Goal: Find specific page/section: Find specific page/section

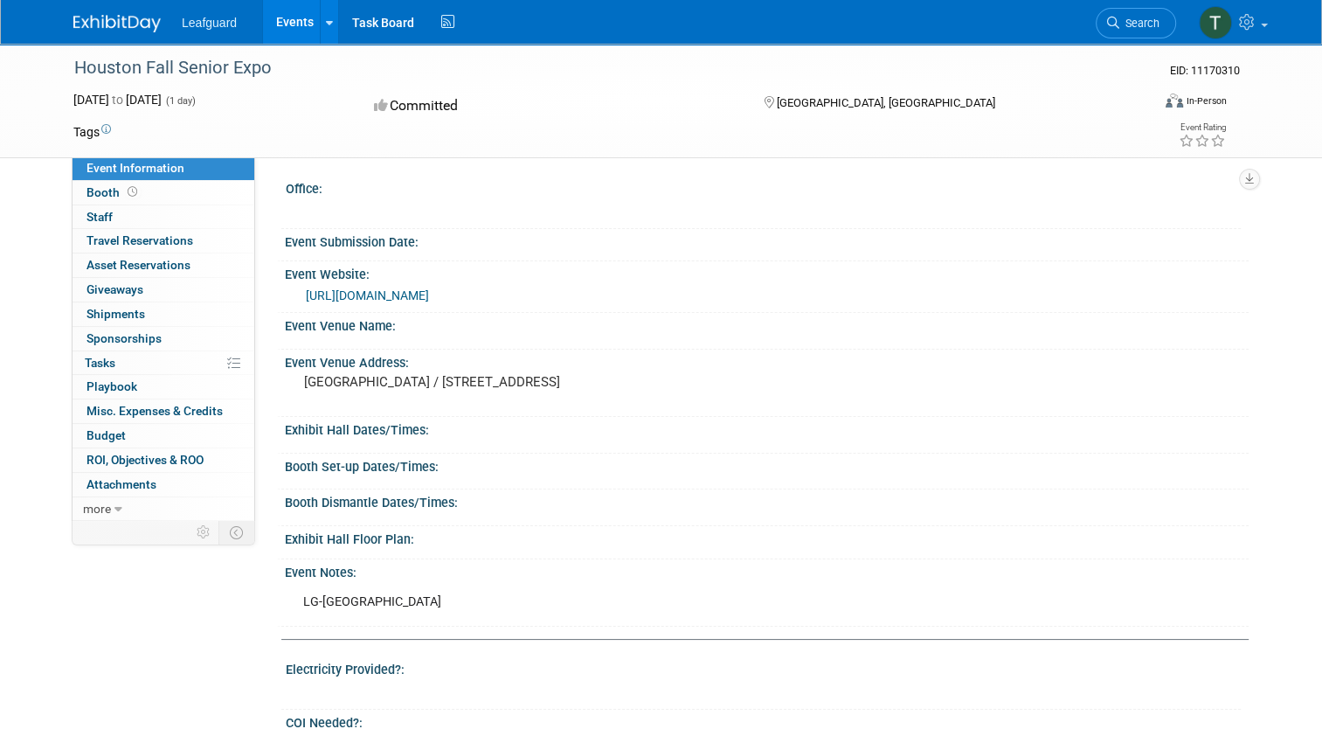
click at [728, 306] on div "[URL][DOMAIN_NAME]" at bounding box center [771, 296] width 930 height 20
click at [234, 267] on link "0 Asset Reservations 0" at bounding box center [164, 265] width 182 height 24
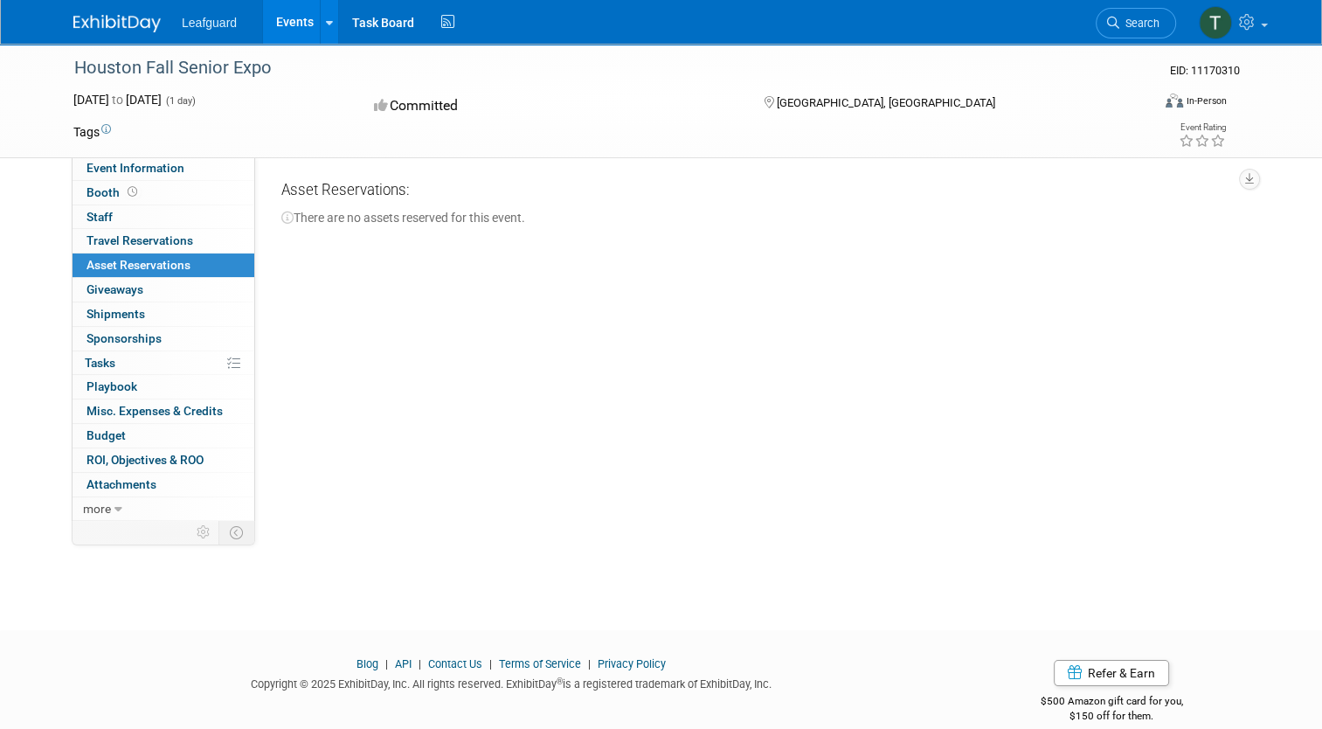
click at [205, 24] on span "Leafguard" at bounding box center [209, 23] width 55 height 14
click at [114, 17] on img at bounding box center [116, 23] width 87 height 17
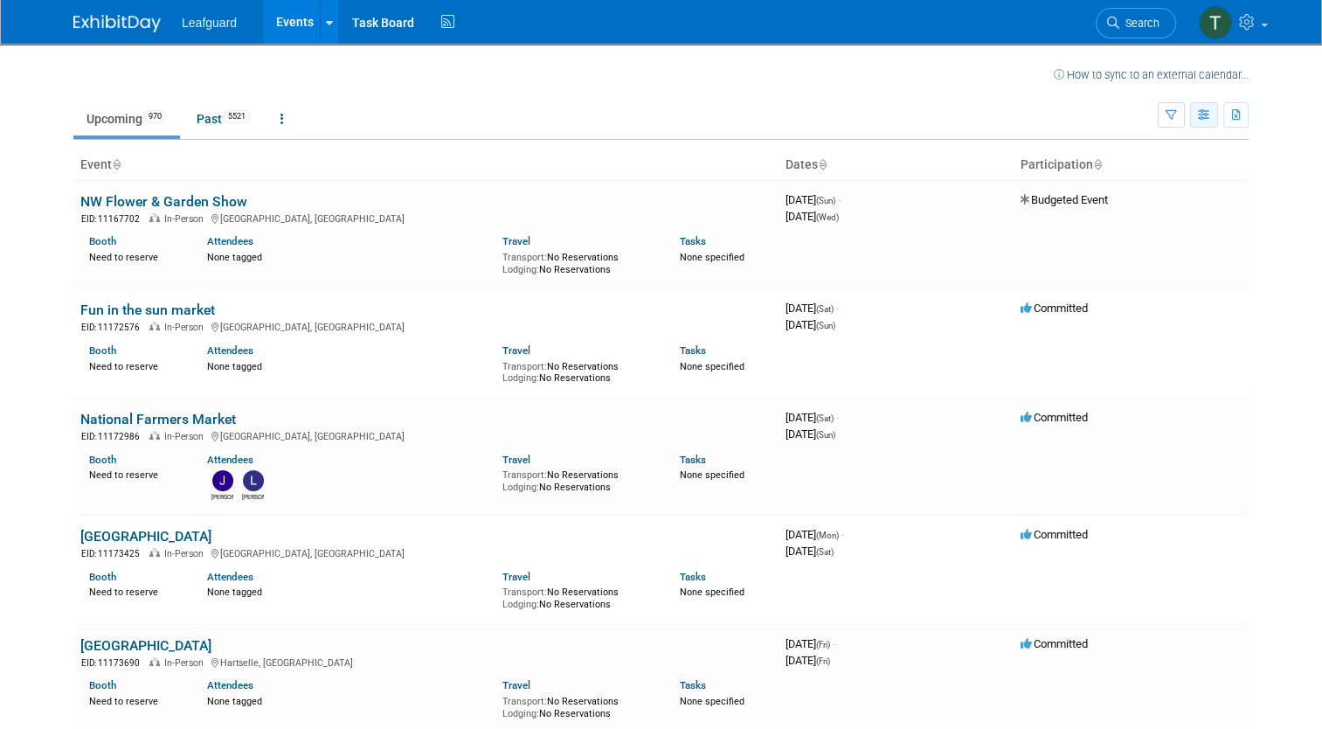
click at [1218, 124] on button "button" at bounding box center [1204, 114] width 28 height 25
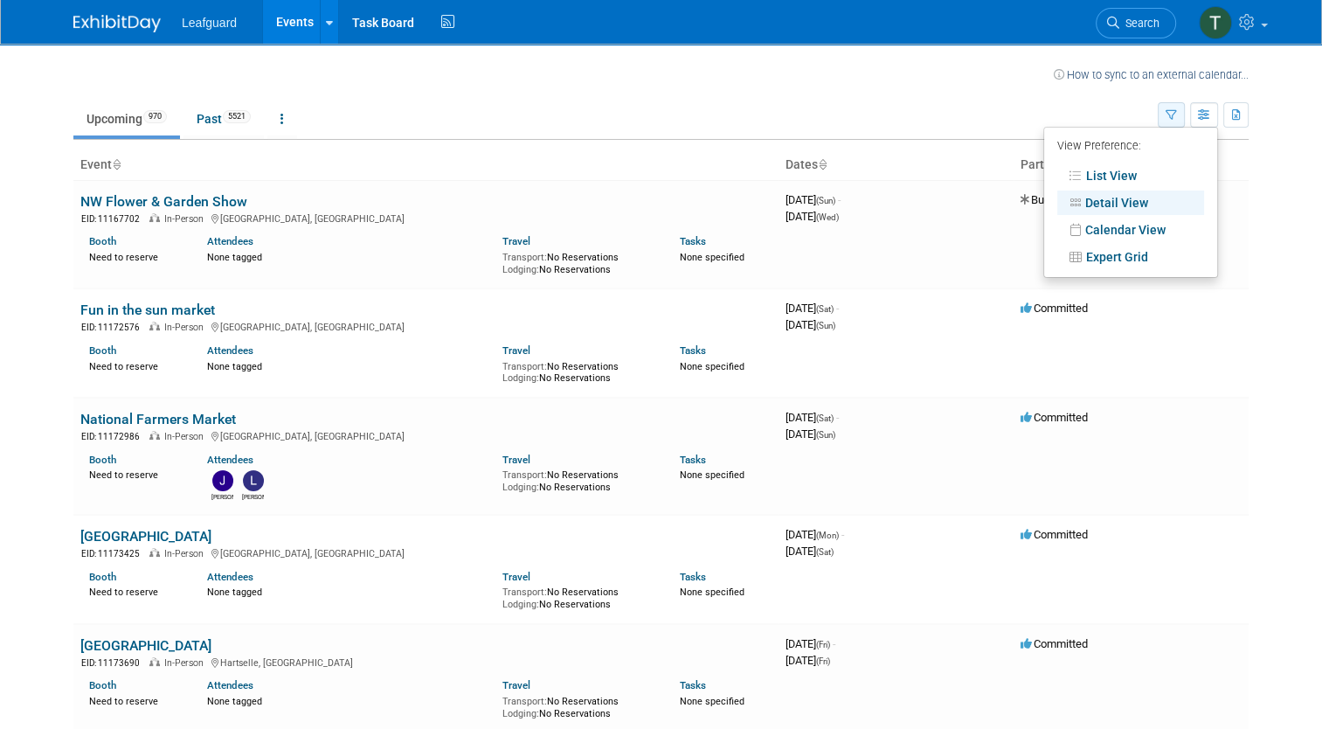
click at [1176, 115] on icon "button" at bounding box center [1171, 115] width 11 height 11
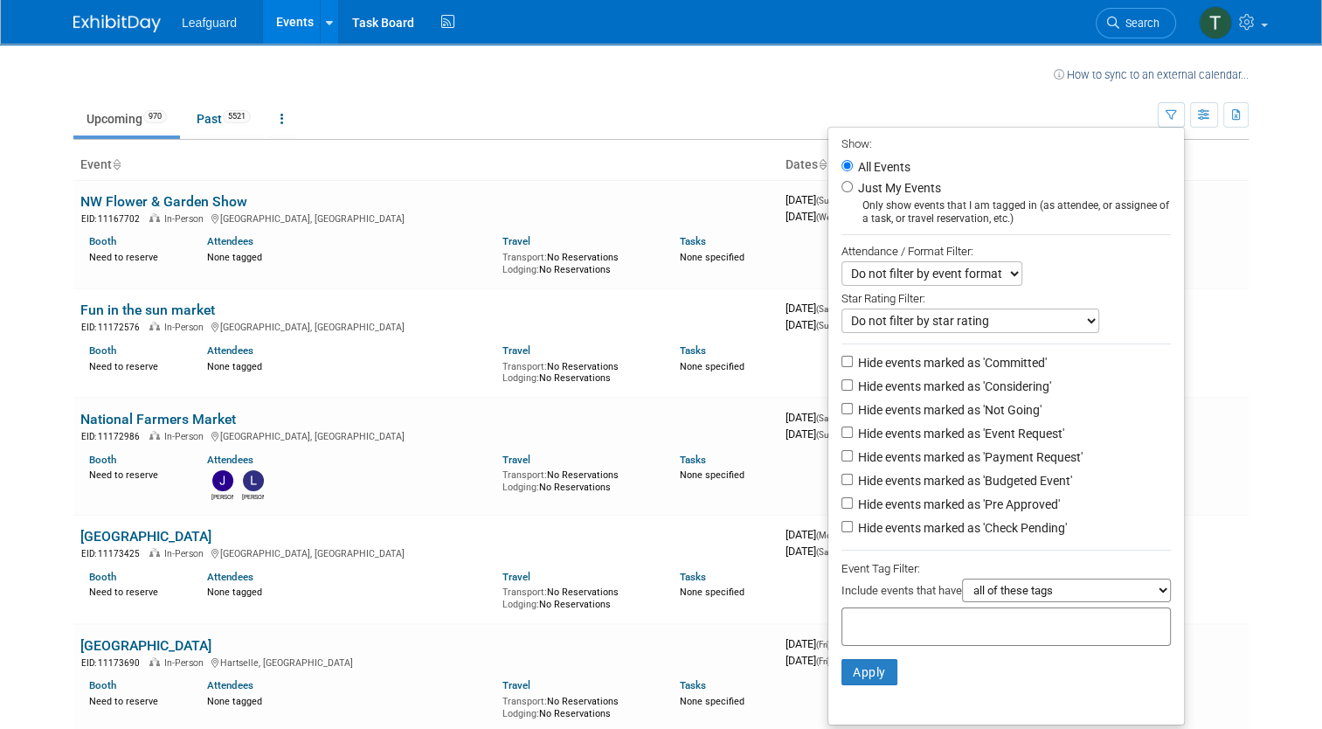
click at [841, 184] on li "Just My Events Only show events that I am tagged in (as attendee, or assignee o…" at bounding box center [1006, 201] width 356 height 48
click at [856, 188] on li "Just My Events Only show events that I am tagged in (as attendee, or assignee o…" at bounding box center [1006, 201] width 356 height 48
click at [849, 187] on input "Just My Events" at bounding box center [847, 186] width 11 height 11
radio input "true"
click at [869, 672] on button "Apply" at bounding box center [870, 672] width 56 height 26
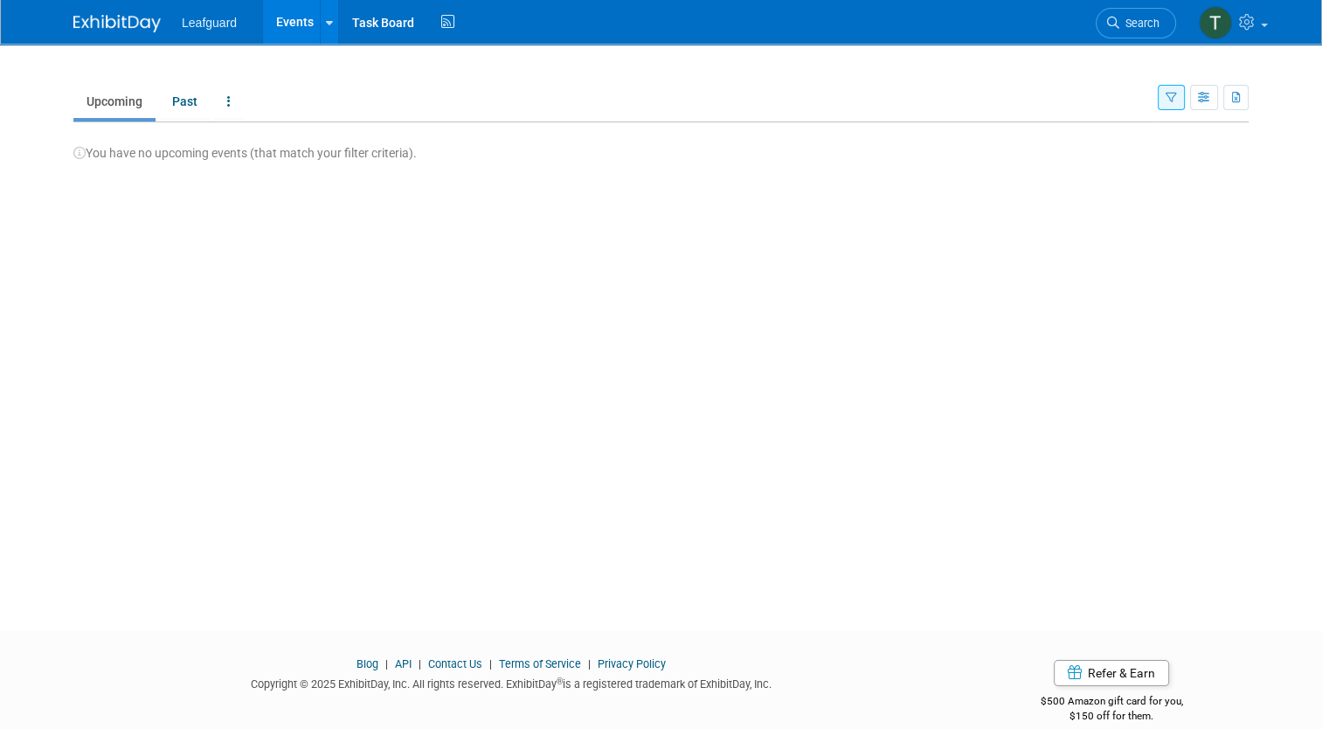
click at [1183, 87] on button "button" at bounding box center [1171, 97] width 27 height 25
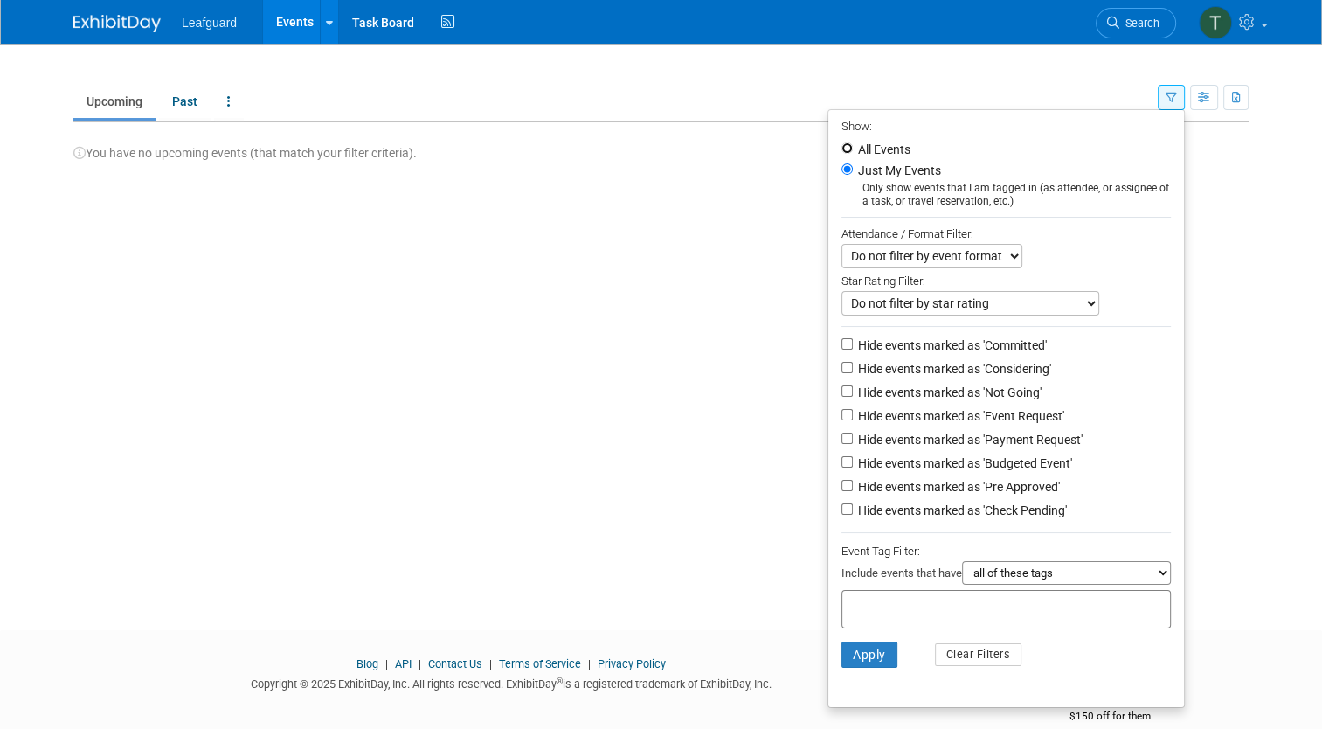
click at [848, 146] on input "All Events" at bounding box center [847, 147] width 11 height 11
radio input "true"
click at [881, 262] on select "Do not filter by event format Only show In-Person events Only show Virtual even…" at bounding box center [932, 256] width 181 height 24
click at [884, 260] on select "Do not filter by event format Only show In-Person events Only show Virtual even…" at bounding box center [932, 256] width 181 height 24
click at [929, 616] on div at bounding box center [1006, 609] width 329 height 38
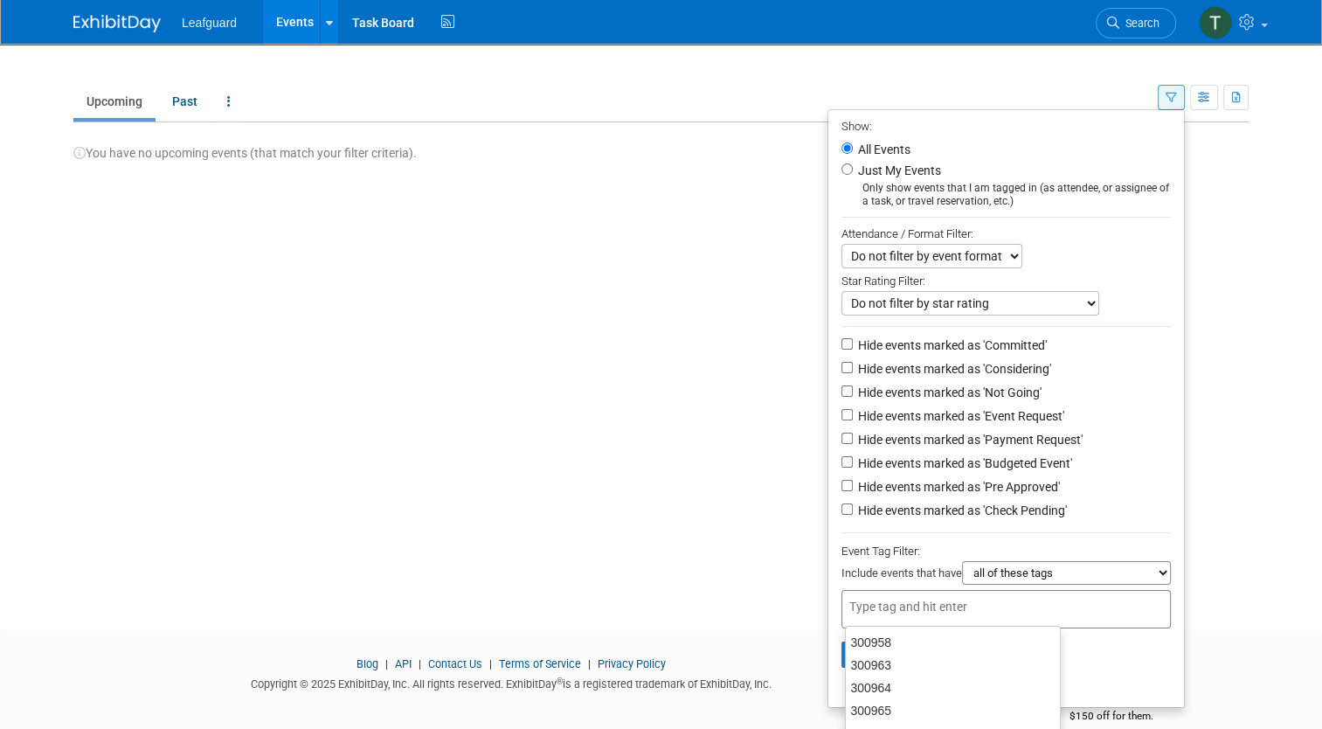
click at [925, 607] on input "text" at bounding box center [919, 606] width 140 height 17
type input "houston"
type input "[GEOGRAPHIC_DATA]"
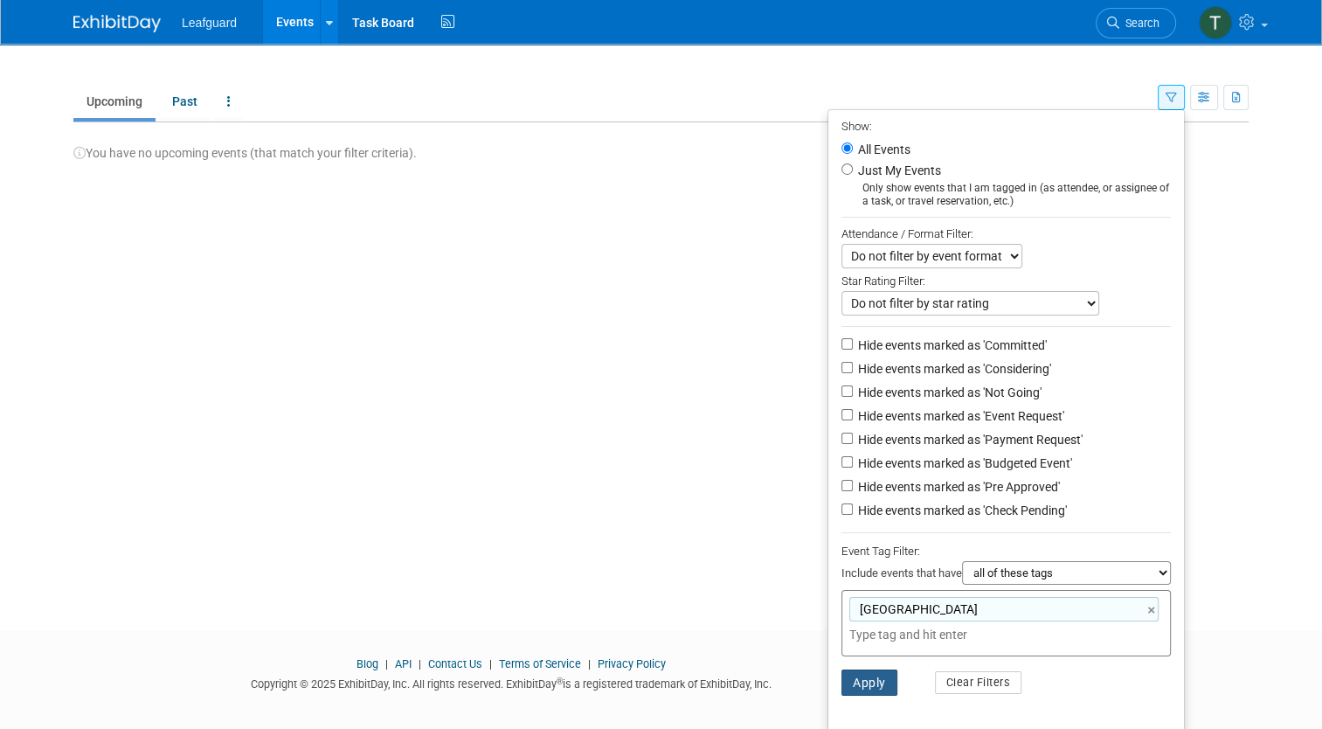
click at [851, 672] on button "Apply" at bounding box center [870, 682] width 56 height 26
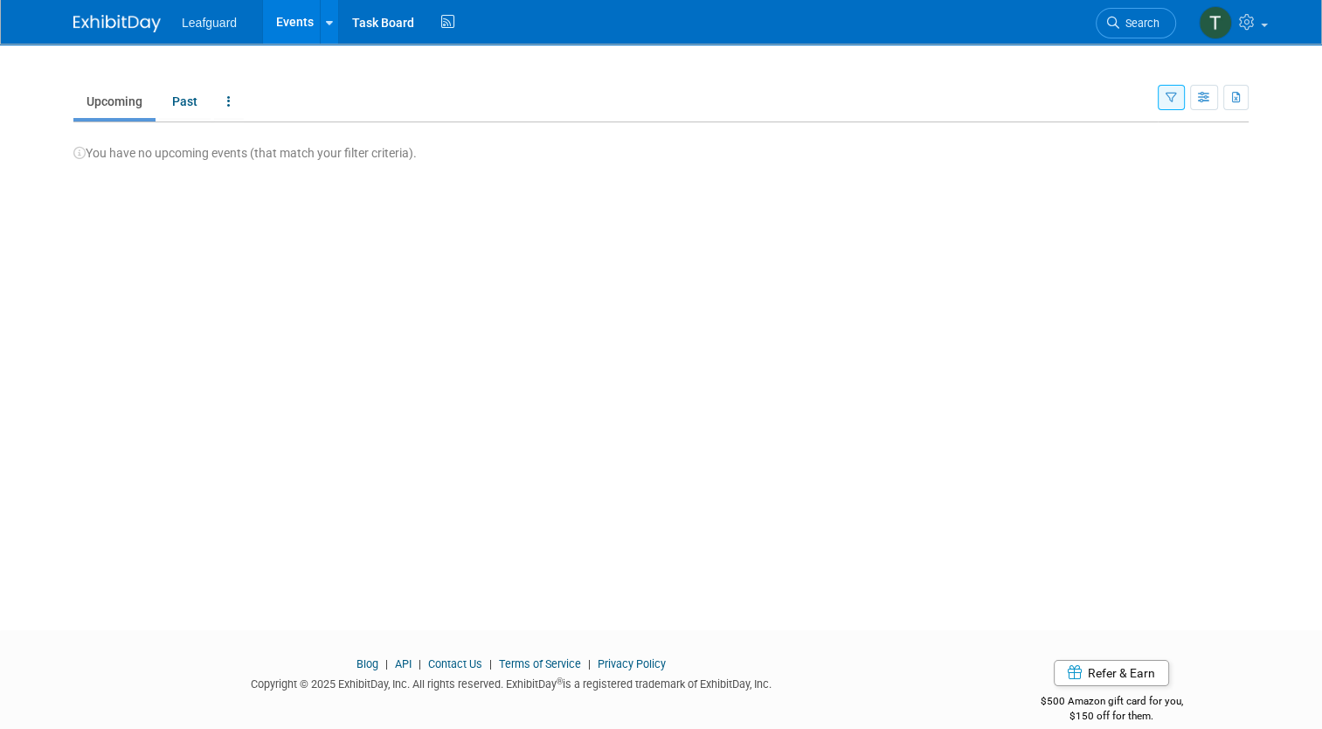
click at [1177, 93] on icon "button" at bounding box center [1171, 98] width 11 height 11
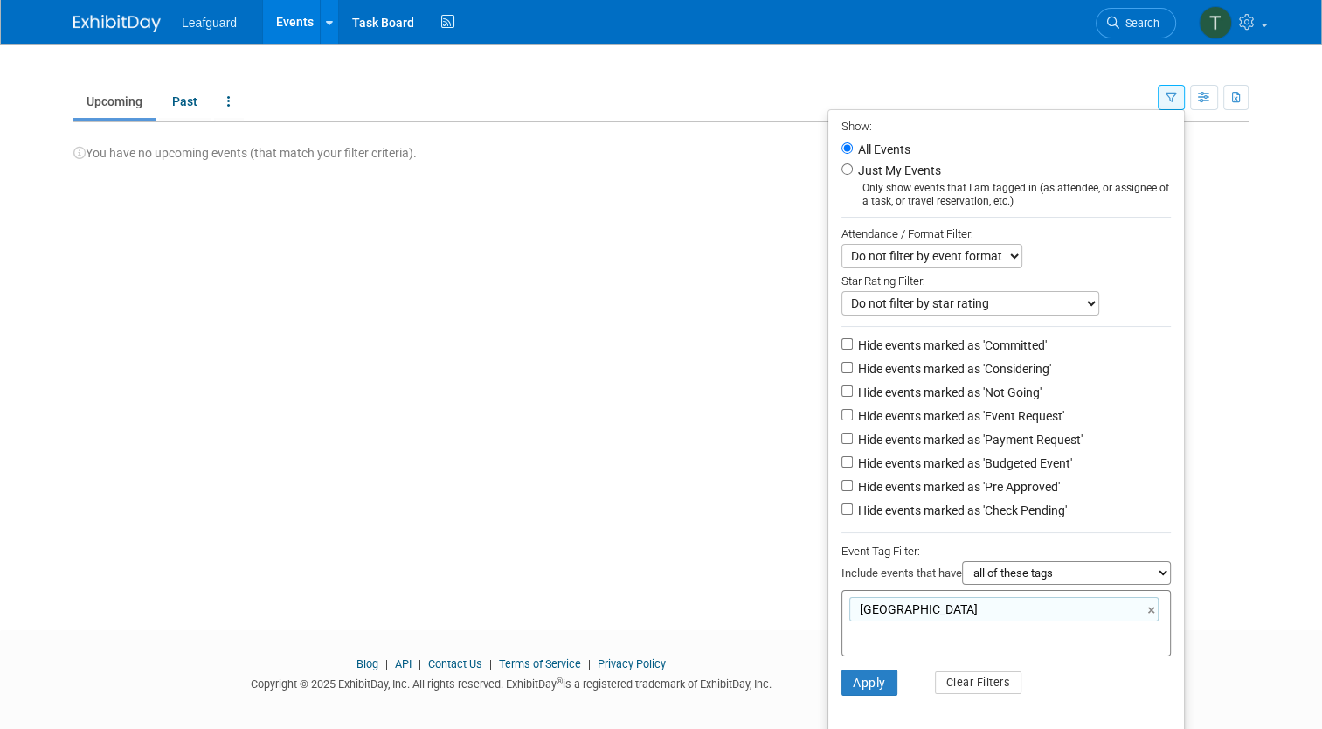
click at [885, 253] on select "Do not filter by event format Only show In-Person events Only show Virtual even…" at bounding box center [932, 256] width 181 height 24
click at [891, 260] on select "Do not filter by event format Only show In-Person events Only show Virtual even…" at bounding box center [932, 256] width 181 height 24
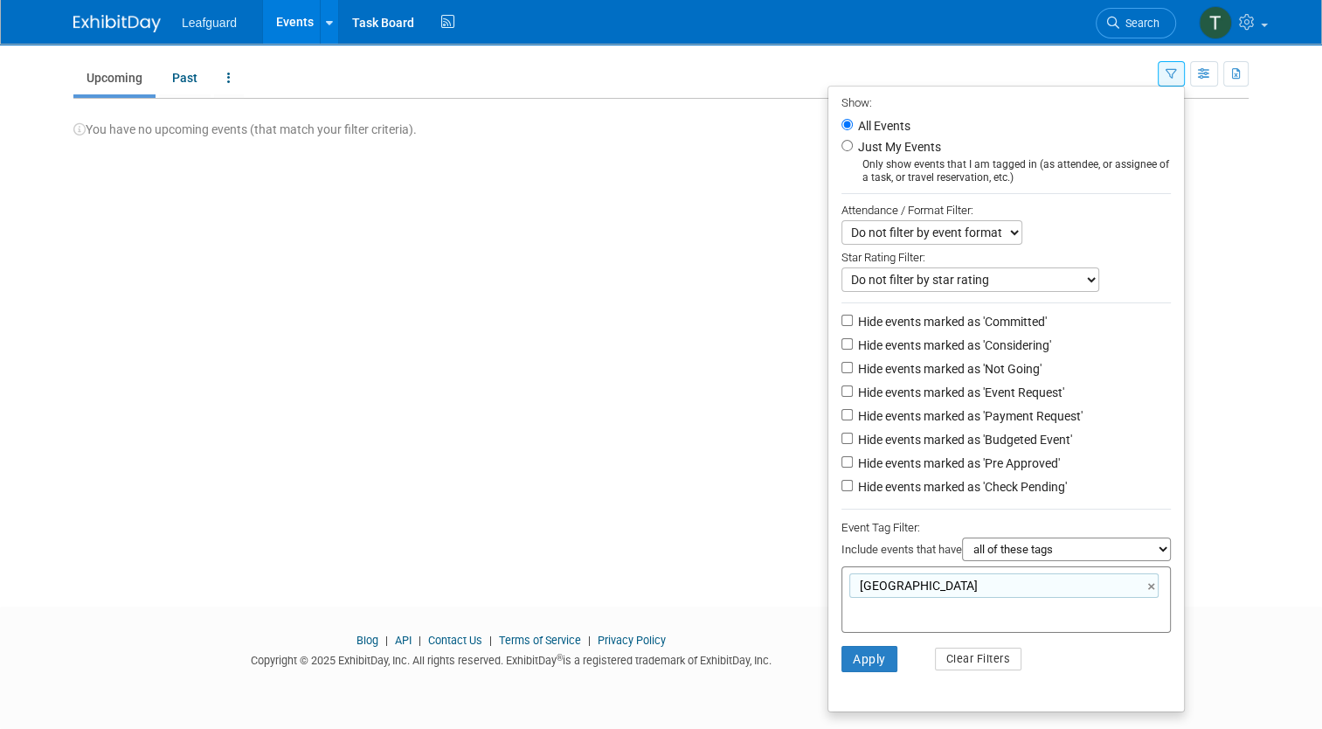
scroll to position [23, 0]
click at [924, 574] on div "houston ×" at bounding box center [1003, 586] width 309 height 24
type input "houston"
click at [919, 586] on div "houston ×" at bounding box center [1003, 586] width 309 height 24
click at [988, 669] on li "Apply Clear Filters" at bounding box center [1006, 660] width 356 height 52
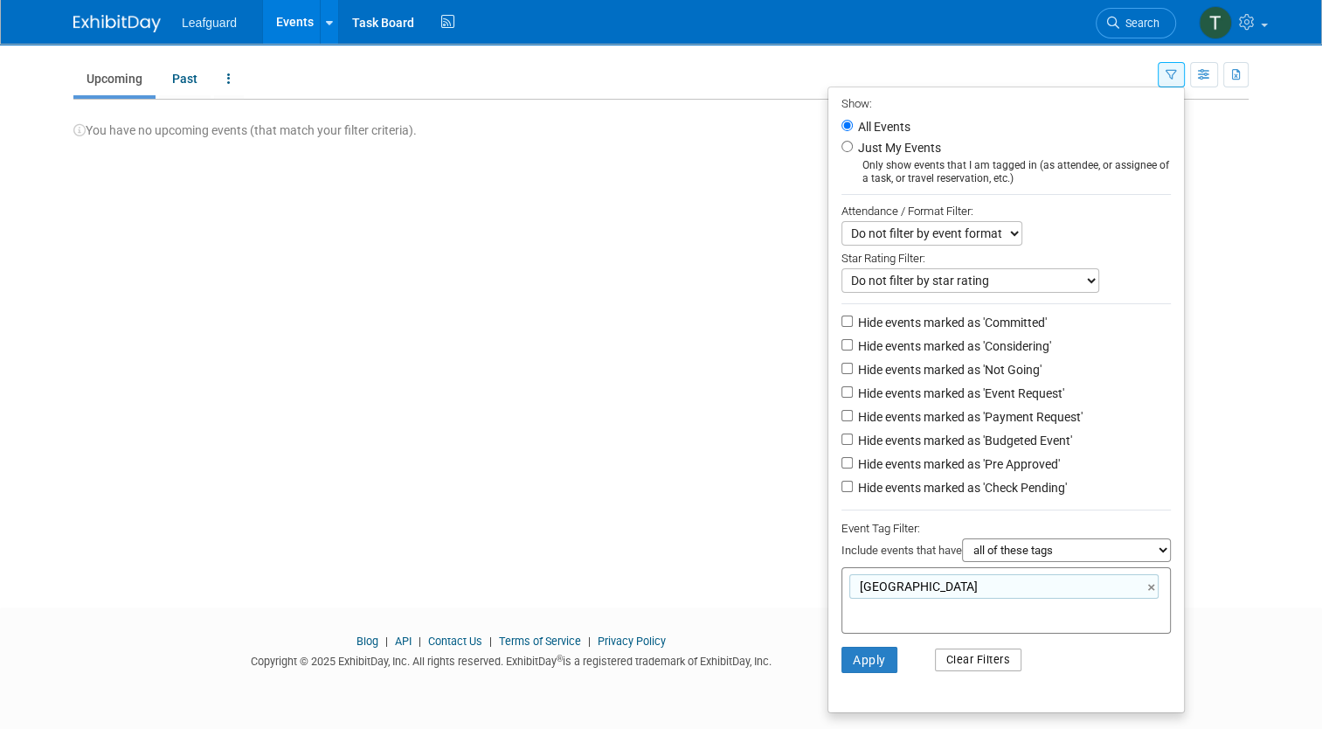
click at [981, 649] on button "Clear Filters" at bounding box center [978, 659] width 87 height 23
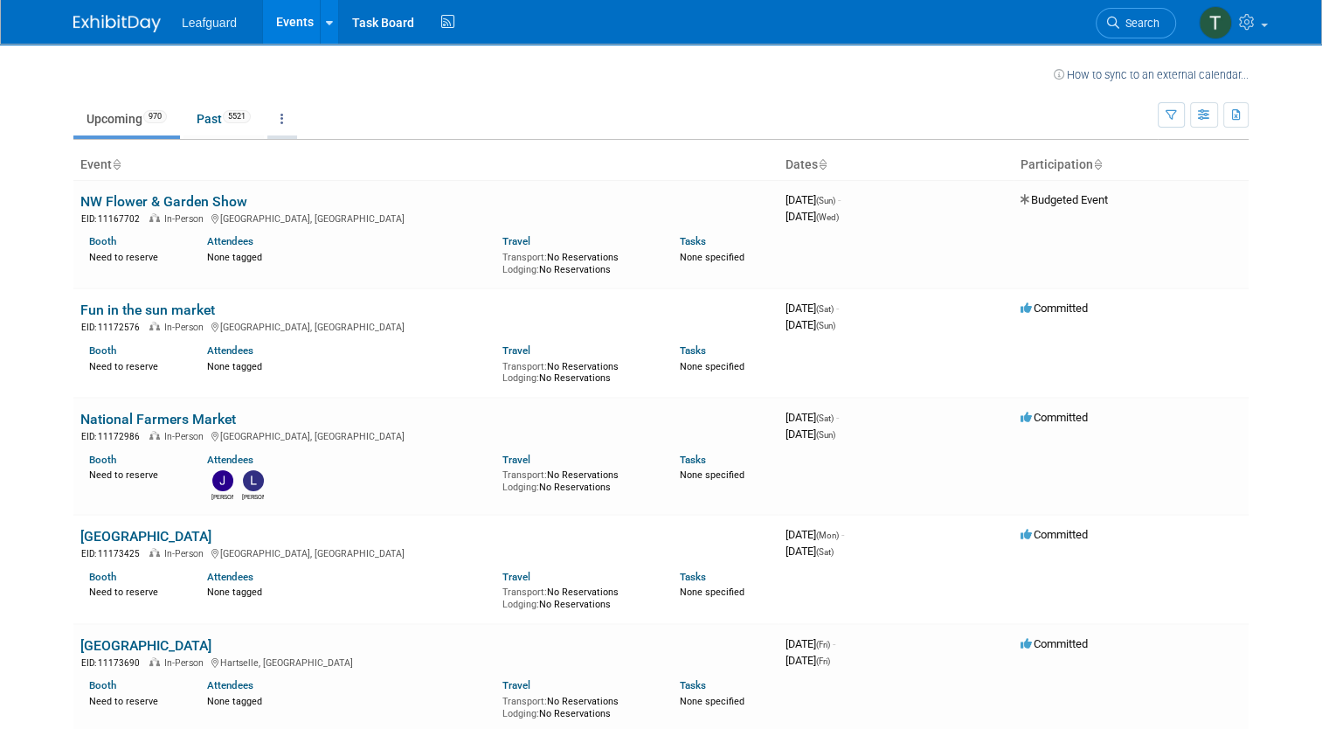
click at [279, 117] on link at bounding box center [282, 118] width 30 height 33
click at [281, 120] on link at bounding box center [282, 118] width 30 height 33
click at [1177, 121] on icon "button" at bounding box center [1171, 115] width 11 height 11
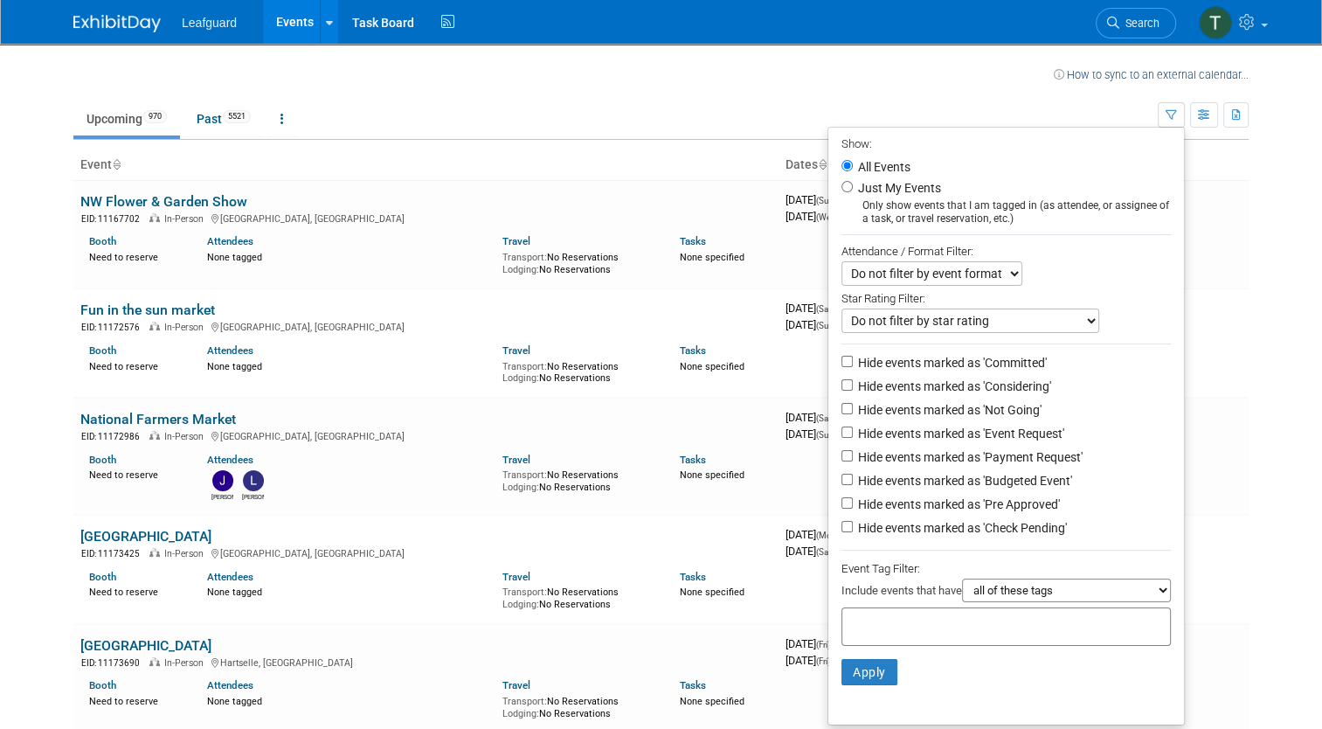
click at [899, 329] on select "Do not filter by star rating Only show events with no ratings (0 stars) Only sh…" at bounding box center [971, 320] width 258 height 24
click at [880, 262] on select "Do not filter by event format Only show In-Person events Only show Virtual even…" at bounding box center [932, 273] width 181 height 24
click at [1008, 583] on select "all of these tags any one of these tags only and exactly these specific tags" at bounding box center [1066, 591] width 209 height 24
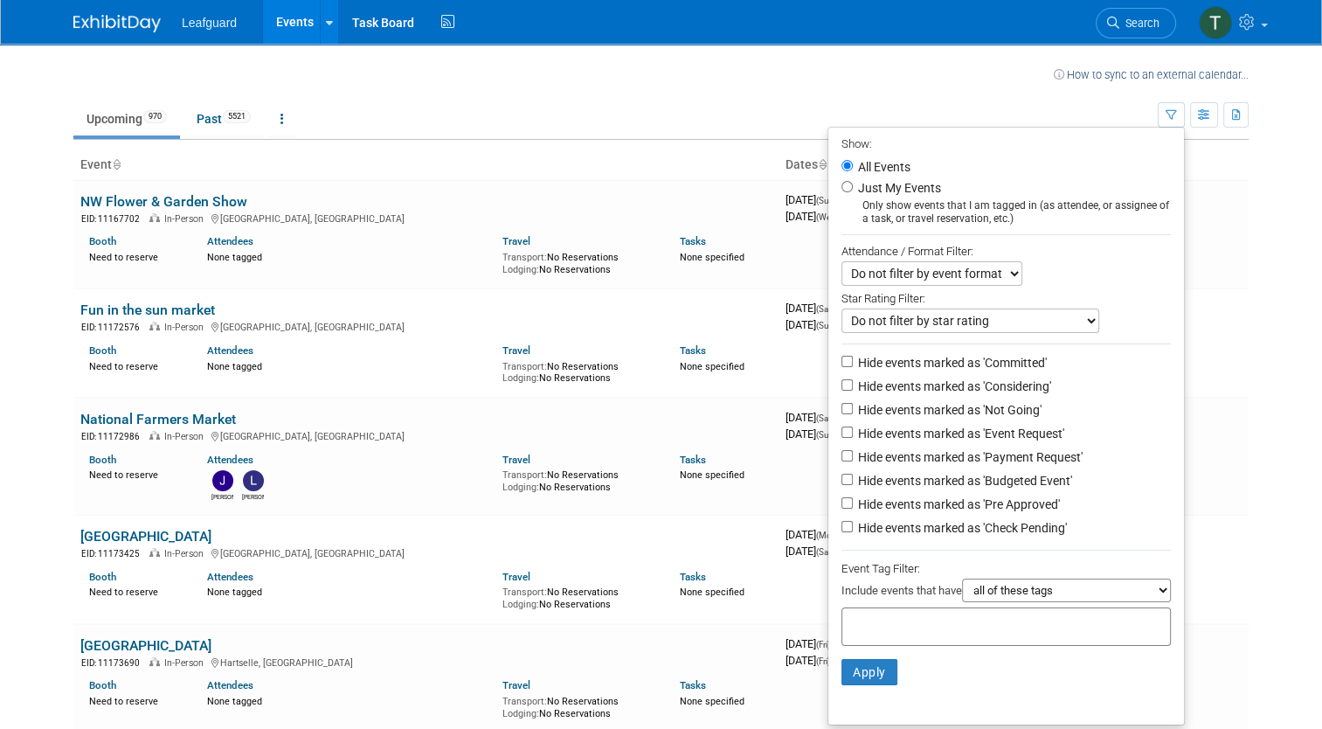
click at [1008, 583] on select "all of these tags any one of these tags only and exactly these specific tags" at bounding box center [1066, 591] width 209 height 24
click at [938, 625] on input "text" at bounding box center [919, 623] width 140 height 17
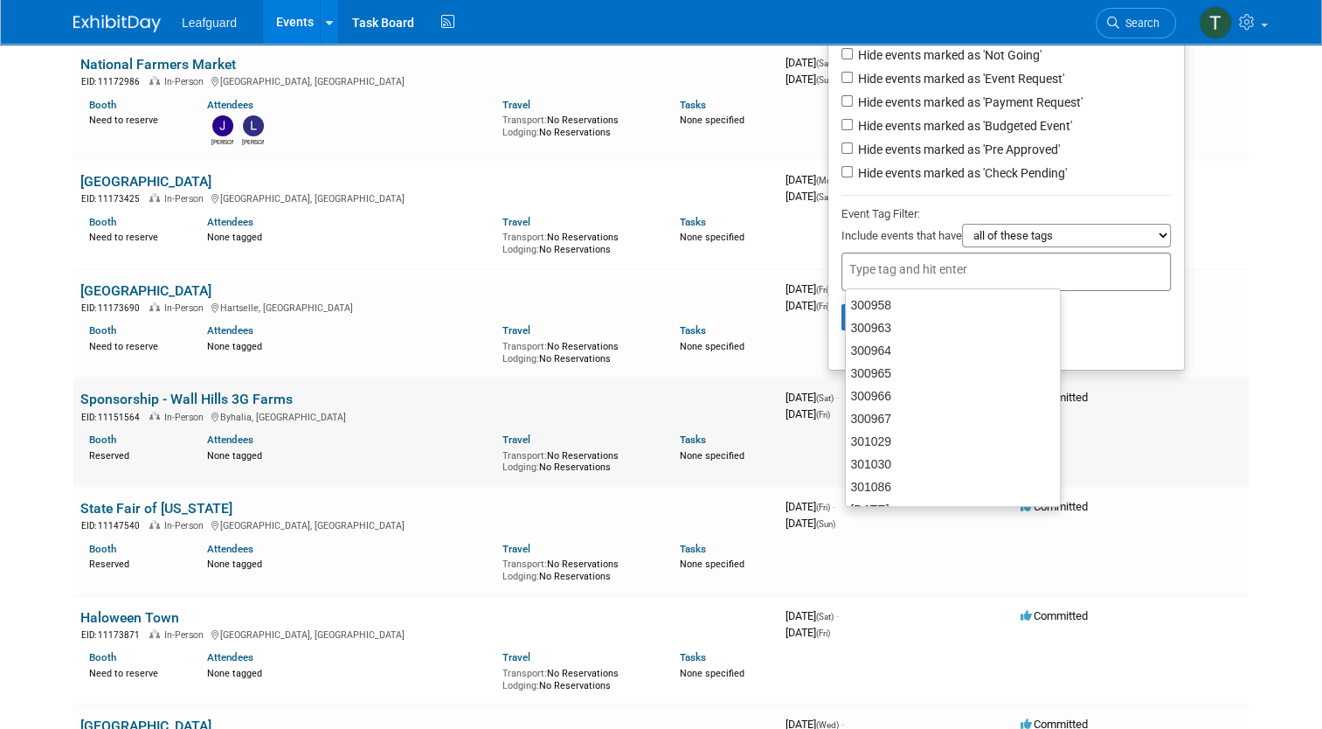
click at [1119, 451] on td "Committed" at bounding box center [1131, 432] width 235 height 109
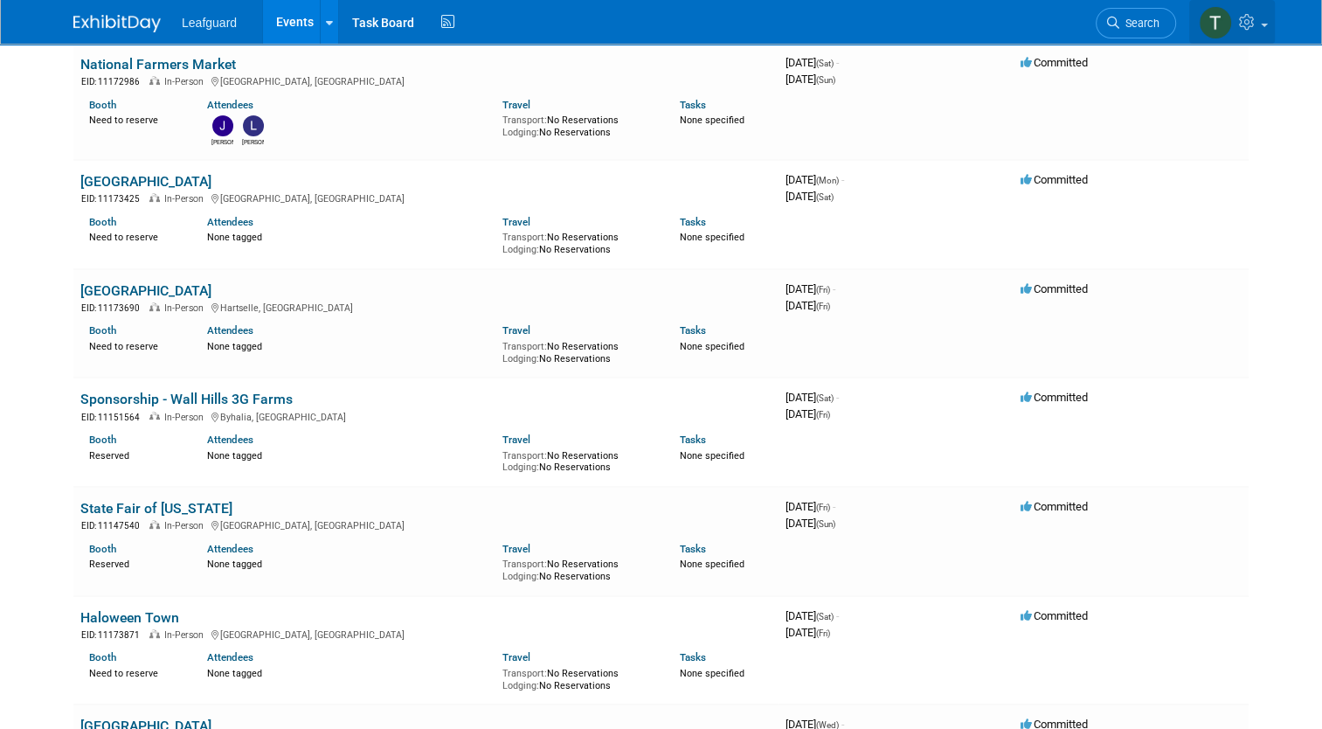
click at [1222, 29] on img at bounding box center [1215, 22] width 33 height 33
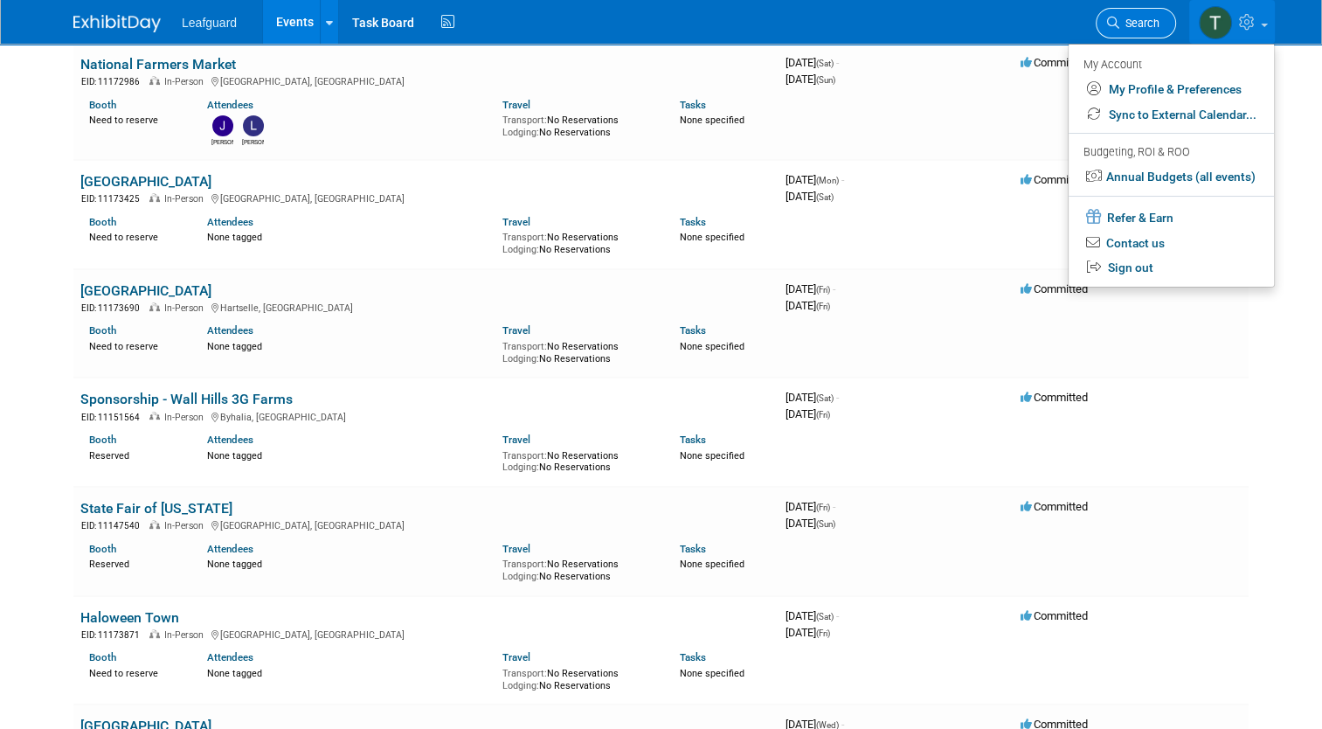
click at [1175, 24] on link "Search" at bounding box center [1136, 23] width 80 height 31
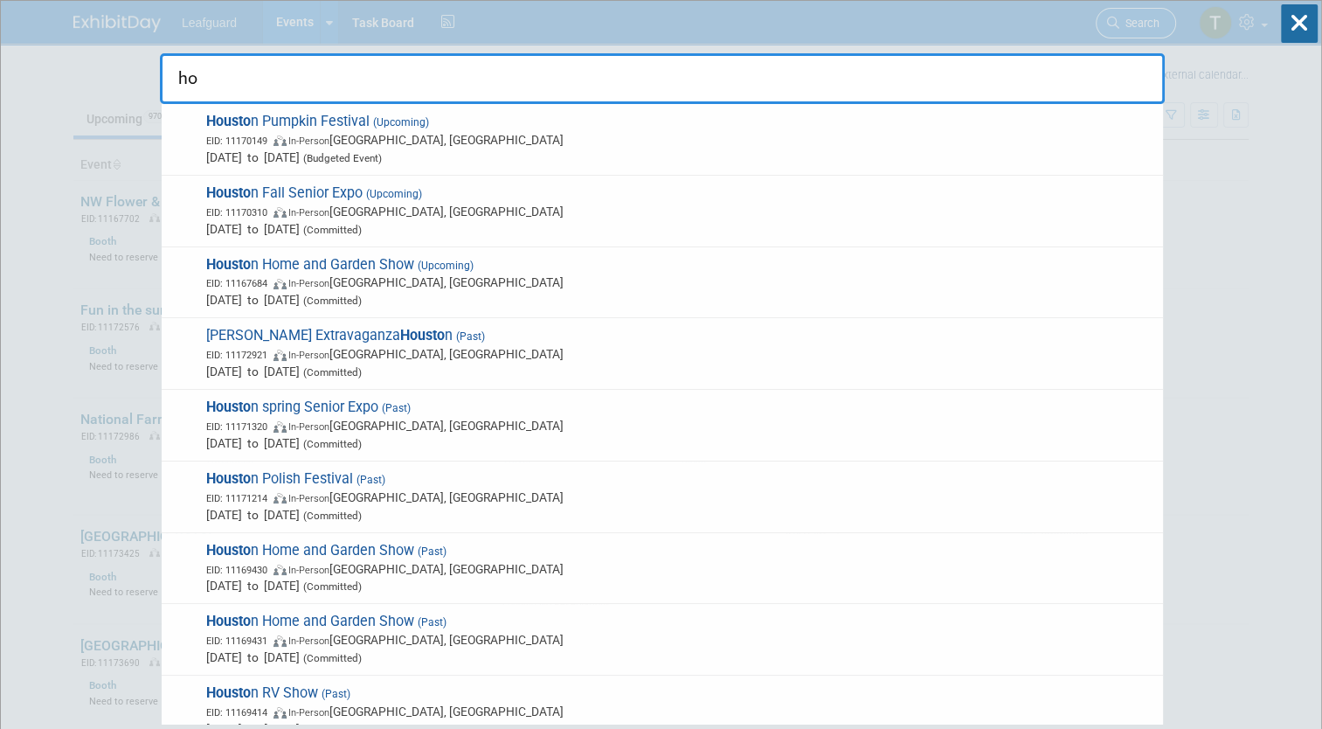
type input "h"
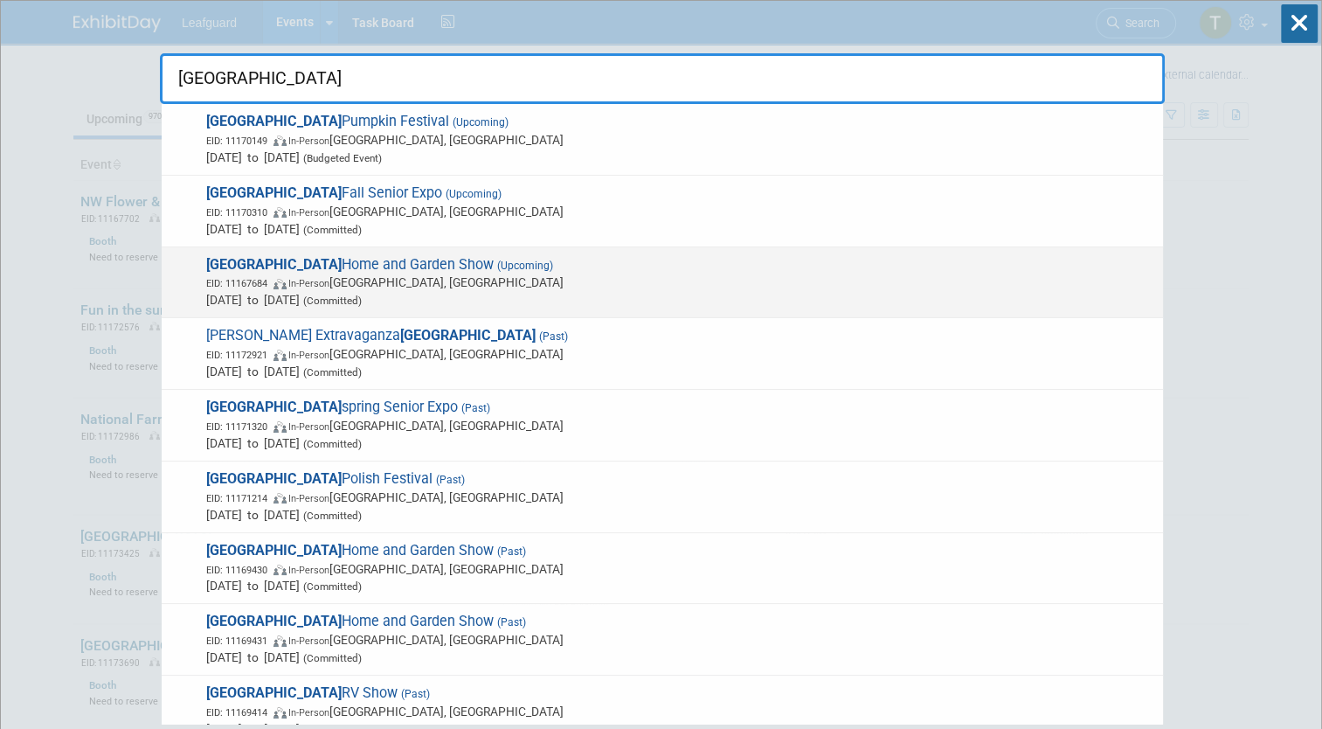
scroll to position [3, 0]
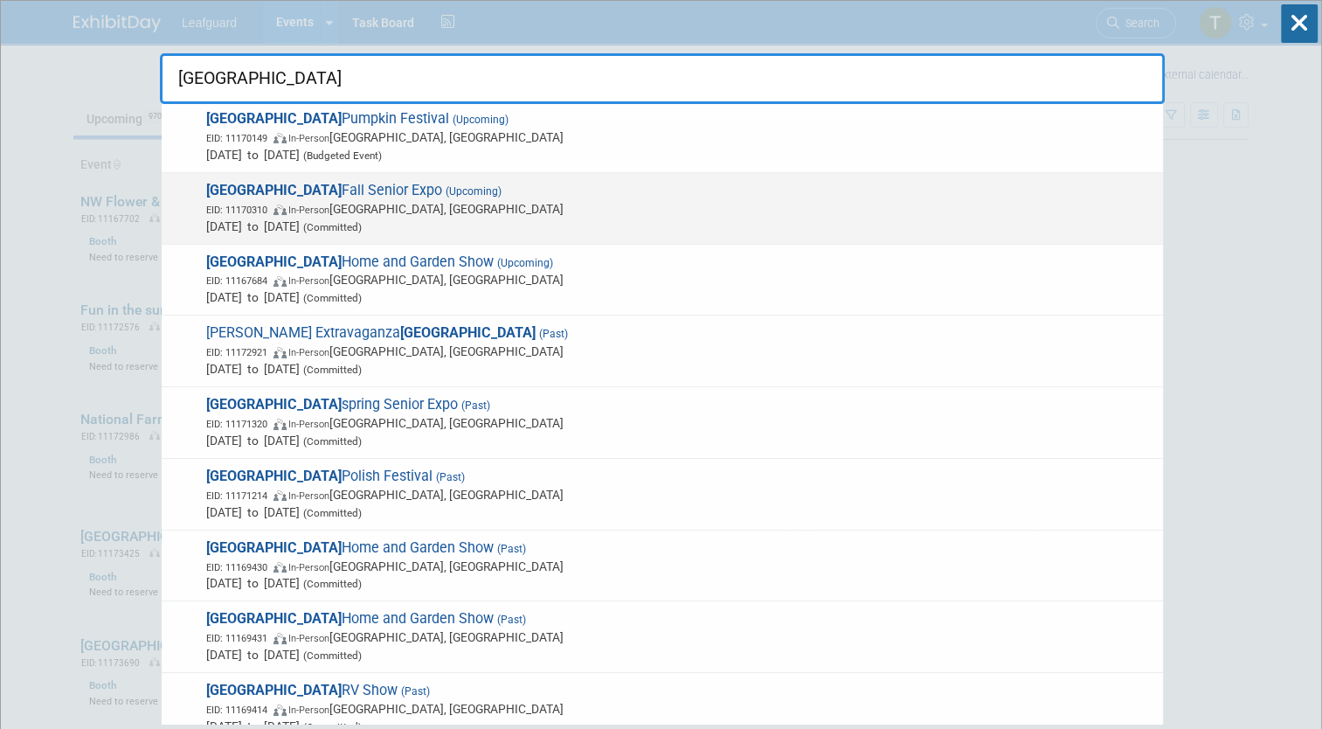
type input "Houston"
click at [337, 198] on span "Houston Fall Senior Expo (Upcoming) EID: 11170310 In-Person Houston, TX Oct 21,…" at bounding box center [677, 208] width 953 height 53
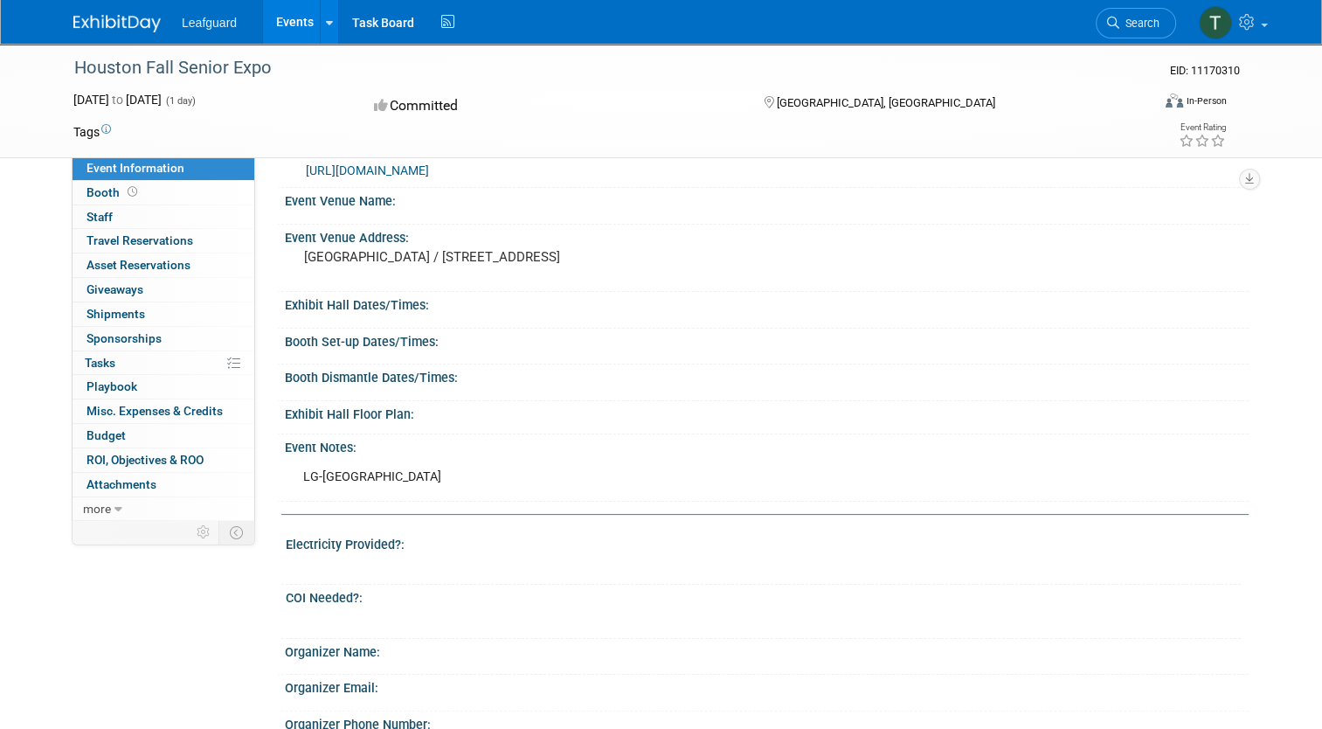
scroll to position [160, 0]
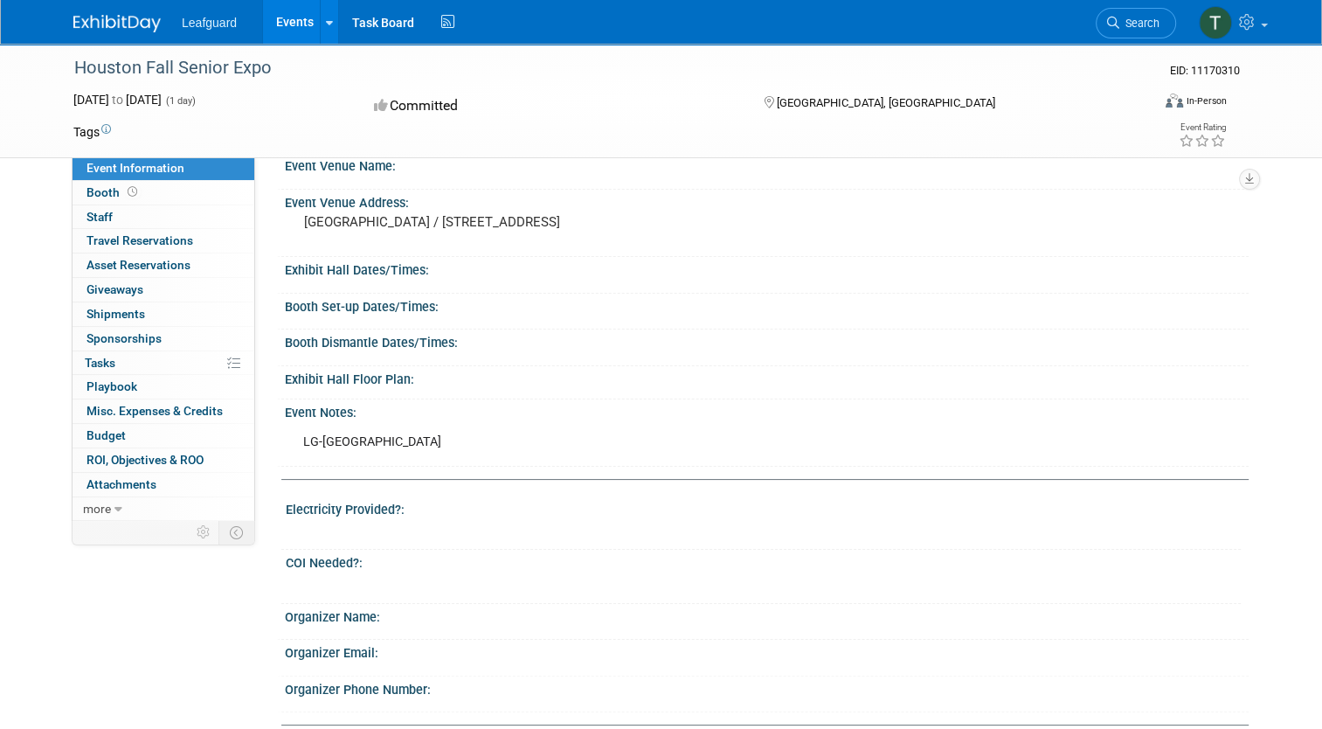
drag, startPoint x: 320, startPoint y: 428, endPoint x: 784, endPoint y: 105, distance: 565.6
click at [784, 105] on span "[GEOGRAPHIC_DATA], [GEOGRAPHIC_DATA]" at bounding box center [886, 102] width 218 height 13
click at [760, 91] on div "[GEOGRAPHIC_DATA], [GEOGRAPHIC_DATA]" at bounding box center [896, 101] width 295 height 21
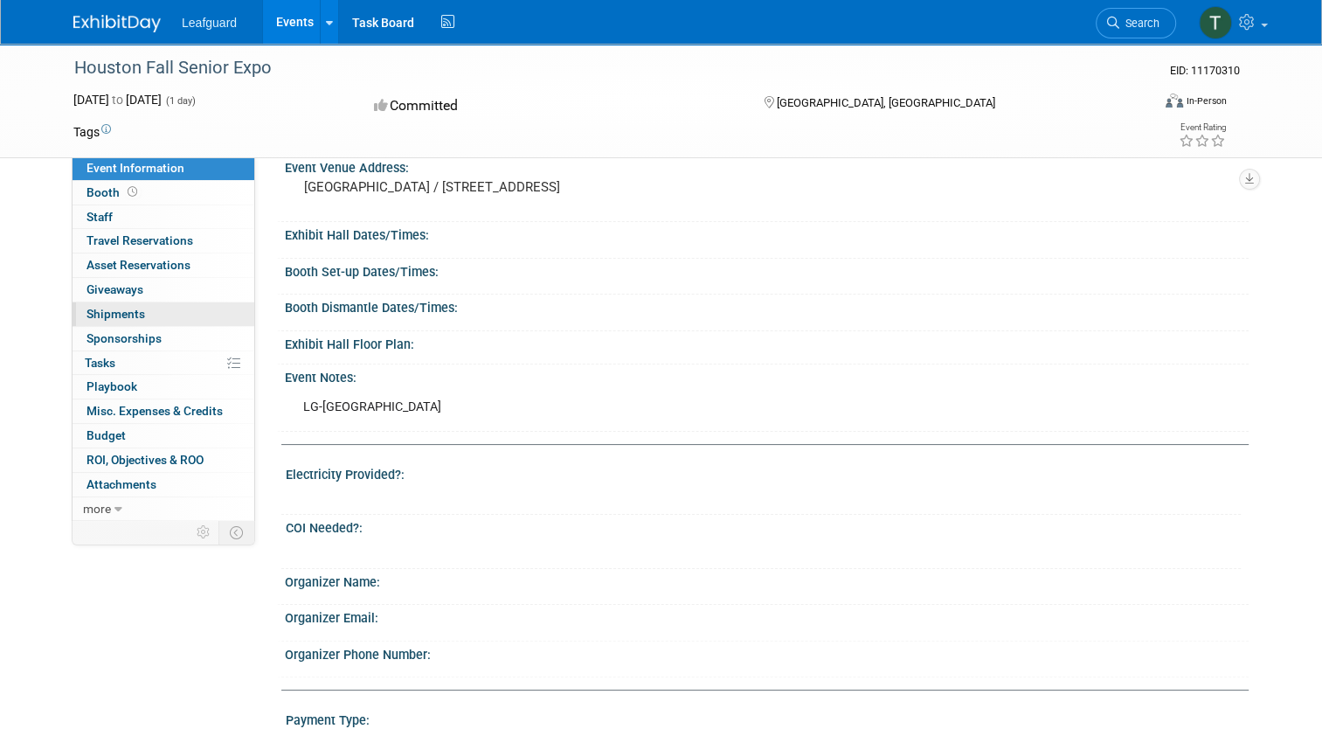
scroll to position [0, 0]
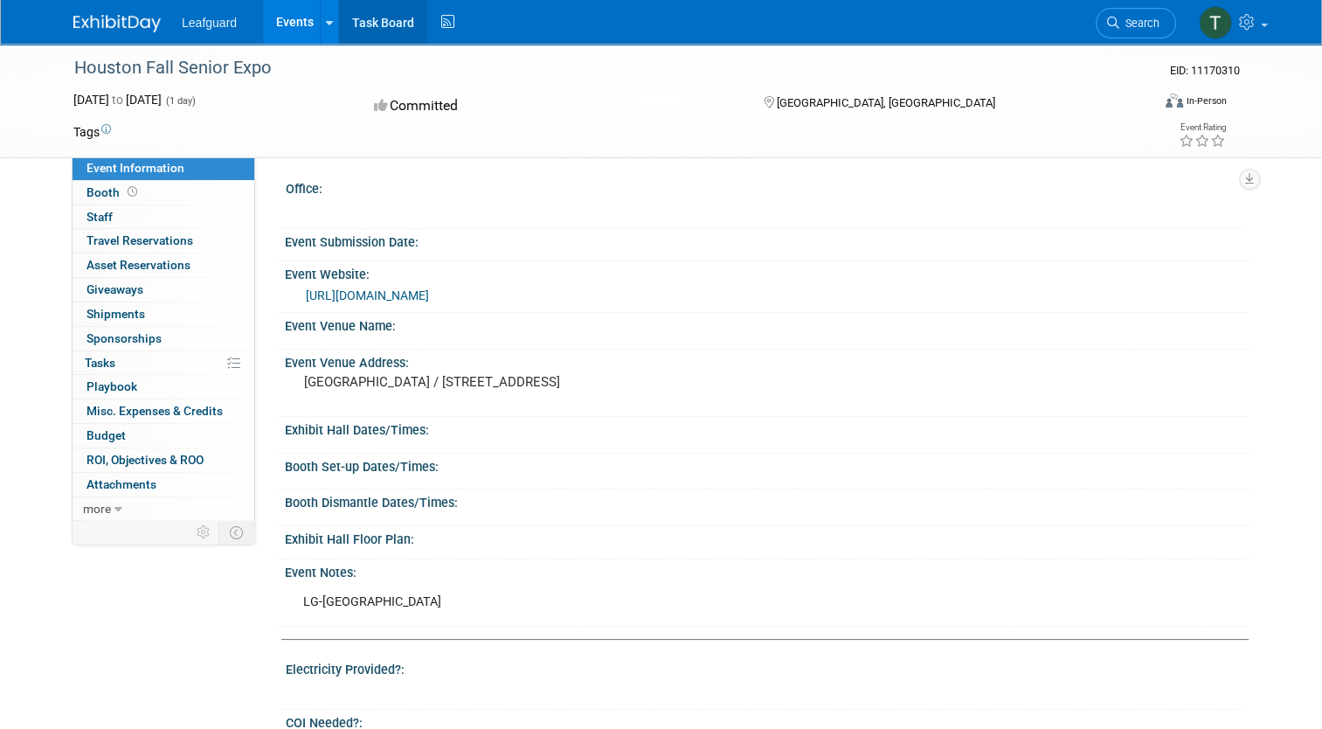
click at [363, 24] on link "Task Board" at bounding box center [383, 22] width 88 height 44
